Goal: Find specific page/section

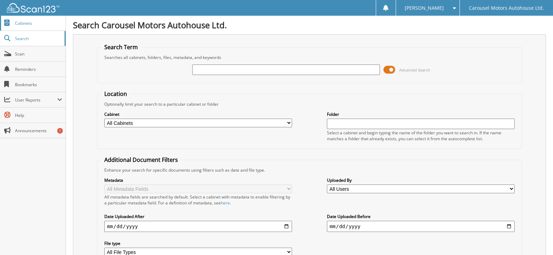
click at [35, 30] on link "Cabinets" at bounding box center [33, 23] width 66 height 15
type input "231919"
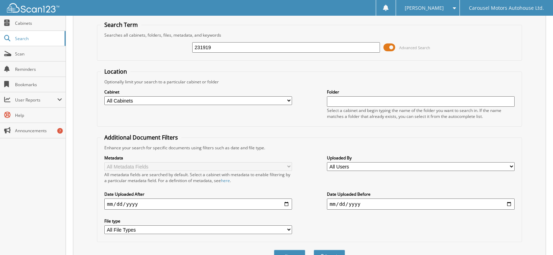
scroll to position [35, 0]
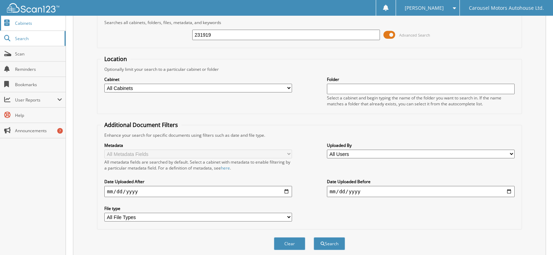
click at [34, 22] on span "Cabinets" at bounding box center [38, 23] width 47 height 6
